Goal: Task Accomplishment & Management: Use online tool/utility

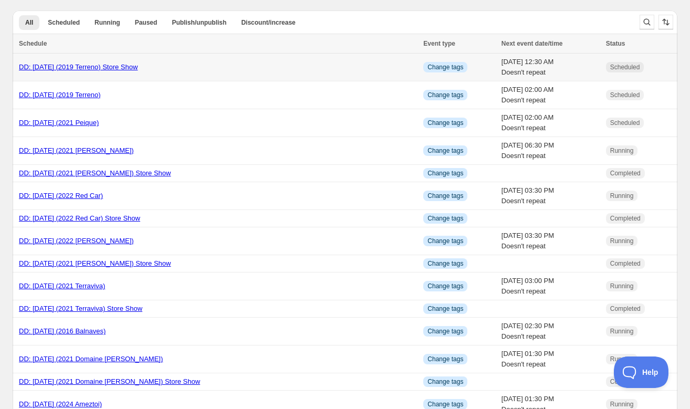
click at [73, 67] on link "DD: [DATE] (2019 Terreno) Store Show" at bounding box center [78, 67] width 119 height 8
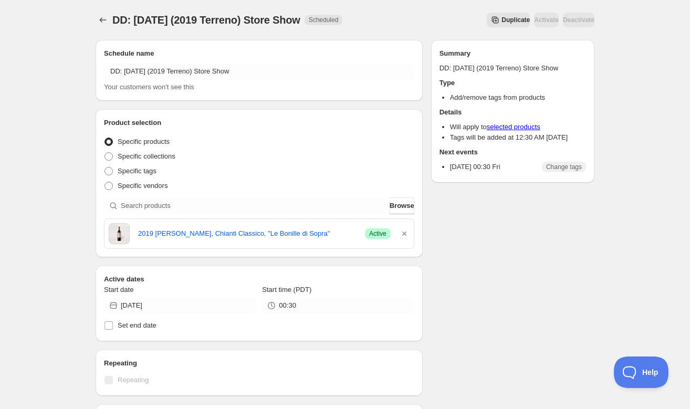
click at [501, 17] on span "Duplicate" at bounding box center [515, 20] width 28 height 8
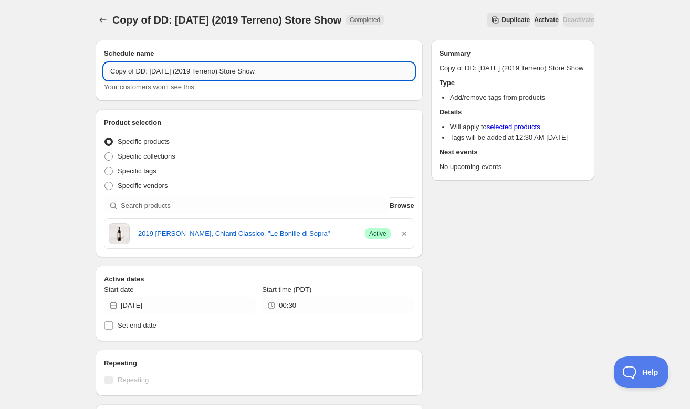
click at [135, 70] on input "Copy of DD: [DATE] (2019 Terreno) Store Show" at bounding box center [259, 71] width 310 height 17
click at [140, 71] on input "DD: [DATE] (2019 Terreno) Store Show" at bounding box center [259, 71] width 310 height 17
type input "DD: [DATE] (2019 Terreno) Store Show"
click at [60, 76] on div "DD: [DATE] (2019 Terreno) Store Show. This page is ready DD: [DATE] (2019 Terre…" at bounding box center [345, 328] width 690 height 656
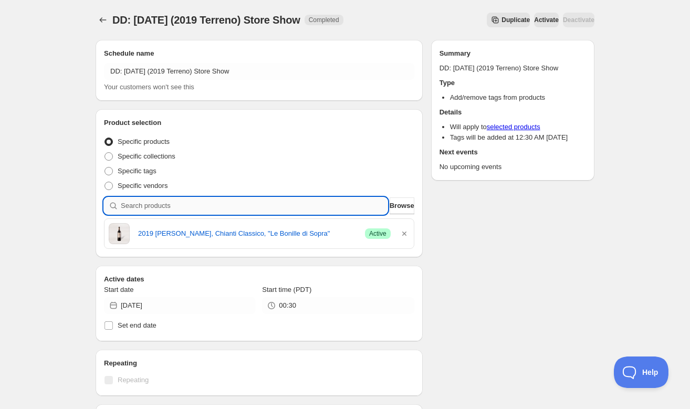
click at [265, 205] on input "search" at bounding box center [254, 205] width 267 height 17
paste input "SOMM2510-BBK19RIE-750"
type input "SOMM2510-BBK19RIE-750"
